Goal: Check status: Check status

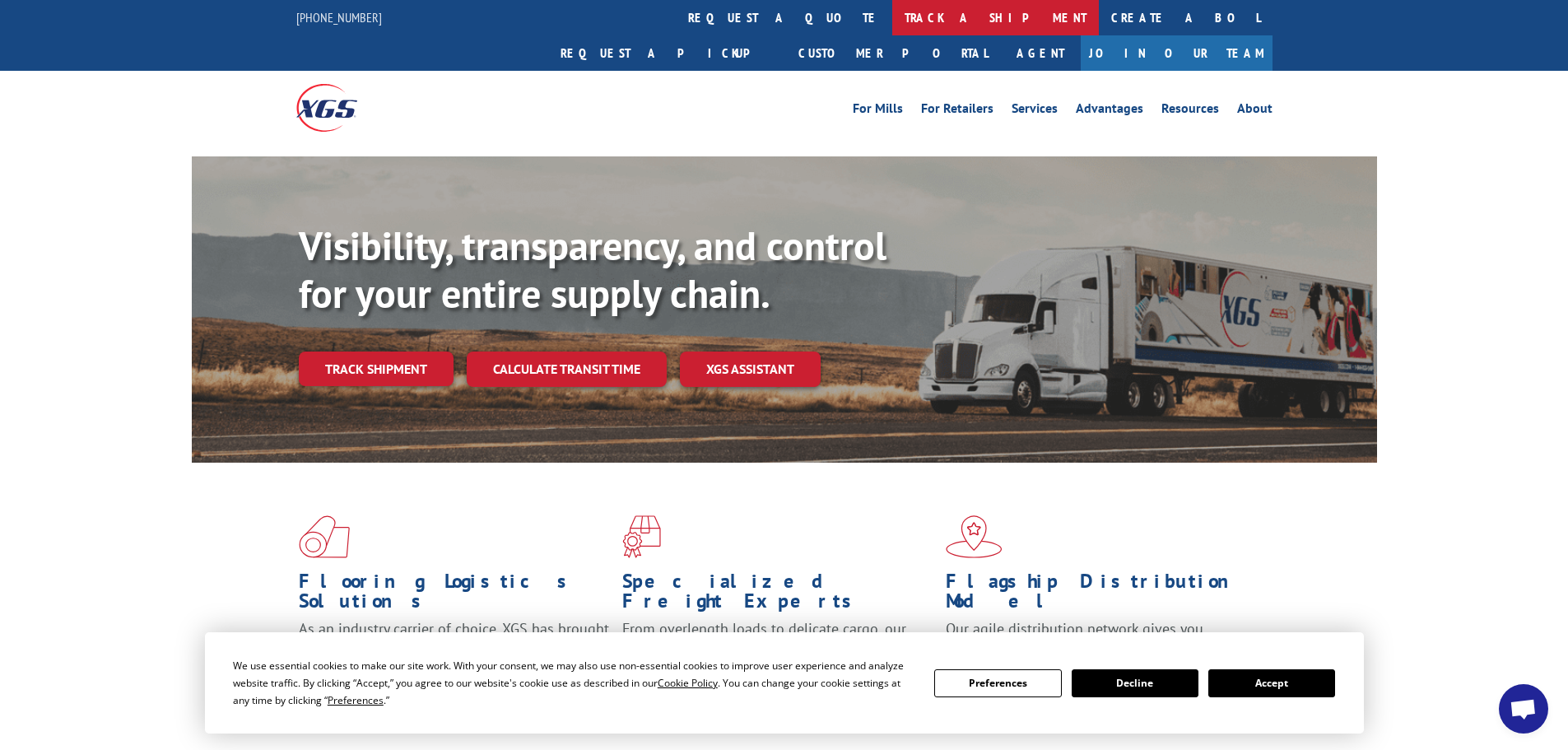
click at [892, 19] on link "track a shipment" at bounding box center [996, 18] width 207 height 35
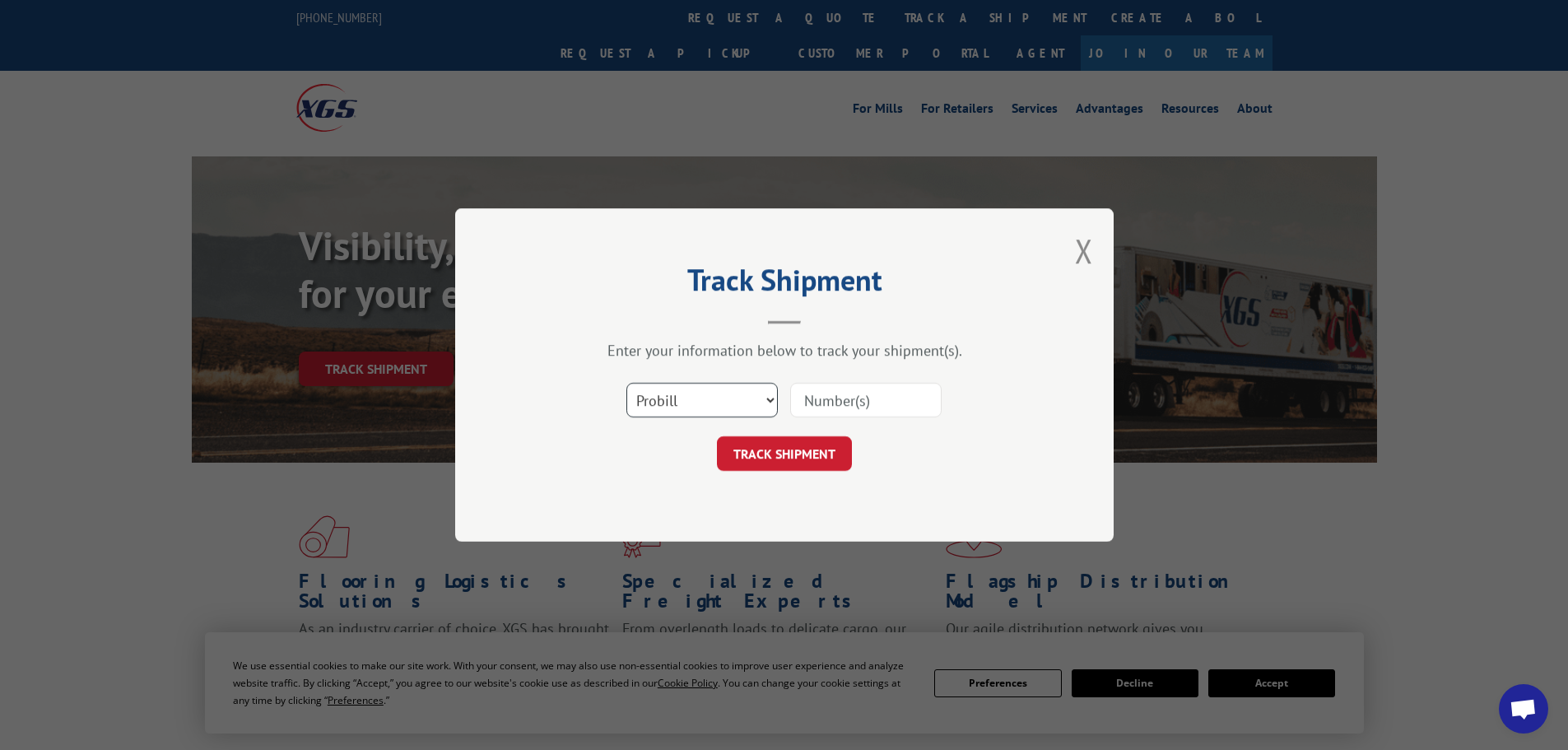
click at [681, 395] on select "Select category... Probill BOL PO" at bounding box center [701, 399] width 151 height 34
select select "bol"
click at [626, 383] on select "Select category... Probill BOL PO" at bounding box center [701, 399] width 151 height 34
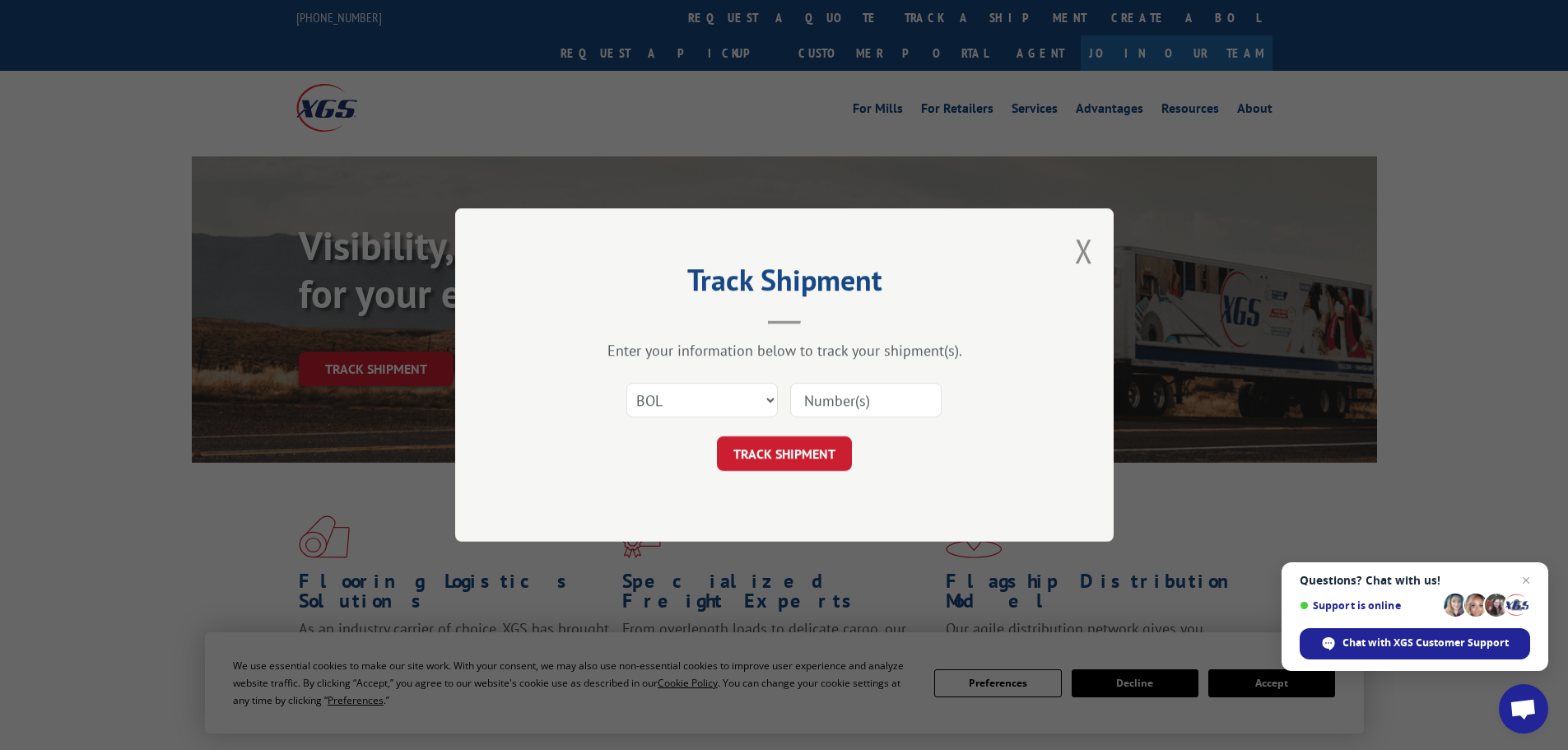
paste input "5594119"
type input "5594119"
click at [799, 446] on button "TRACK SHIPMENT" at bounding box center [784, 453] width 135 height 34
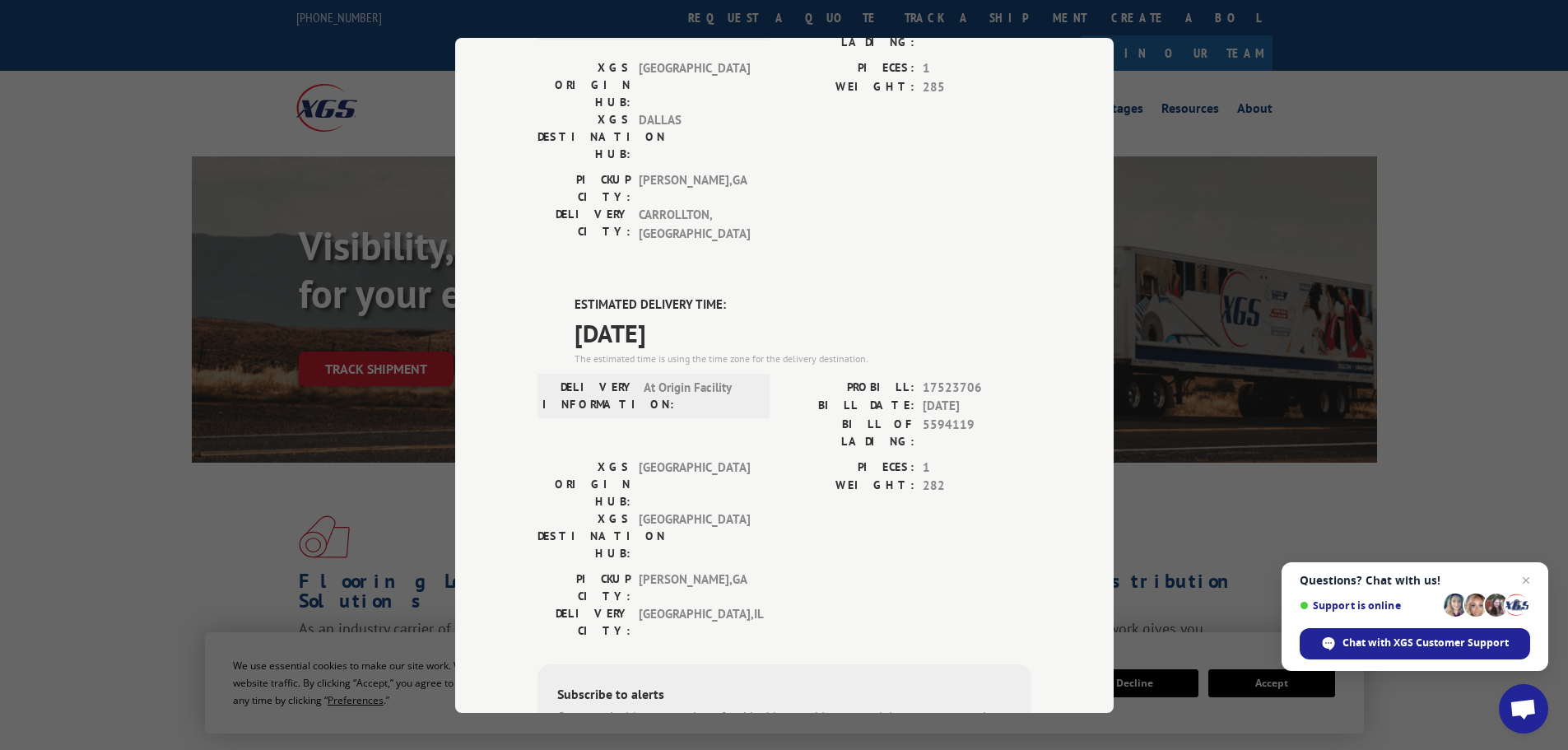
scroll to position [246, 0]
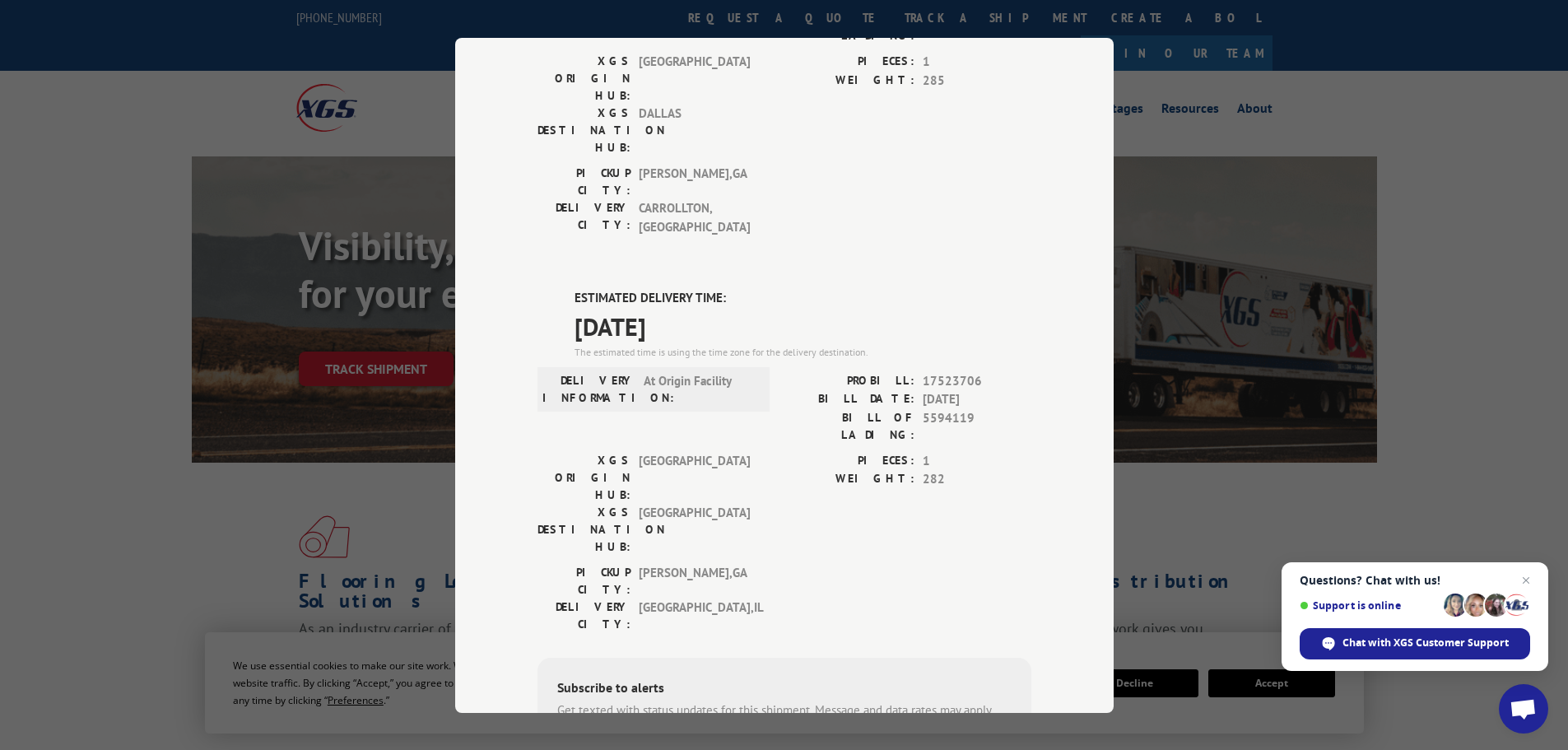
drag, startPoint x: 568, startPoint y: 199, endPoint x: 725, endPoint y: 236, distance: 161.3
click at [725, 289] on div "ESTIMATED DELIVERY TIME: [DATE] The estimated time is using the time zone for t…" at bounding box center [802, 324] width 457 height 71
copy div "ESTIMATED DELIVERY TIME: [DATE]"
